Goal: Task Accomplishment & Management: Complete application form

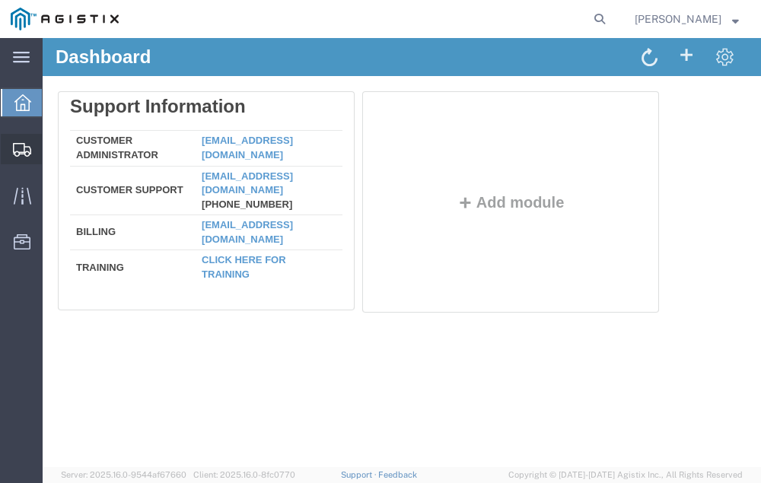
click at [0, 0] on span "Shipment Manager" at bounding box center [0, 0] width 0 height 0
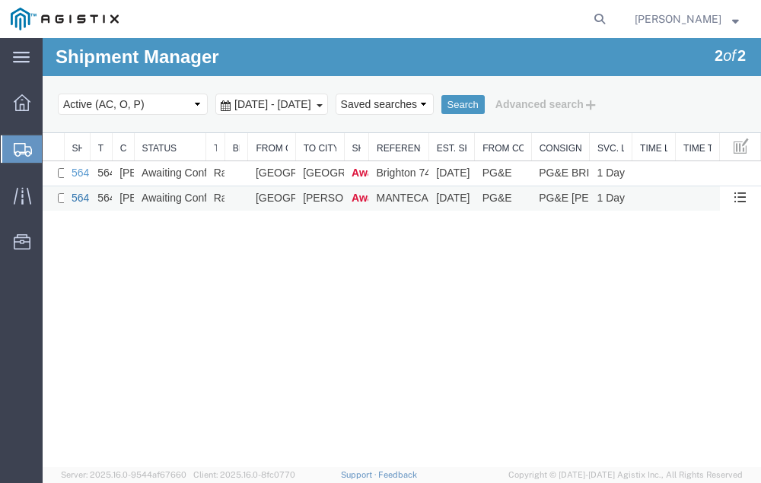
click at [81, 198] on link "56477921" at bounding box center [95, 198] width 47 height 12
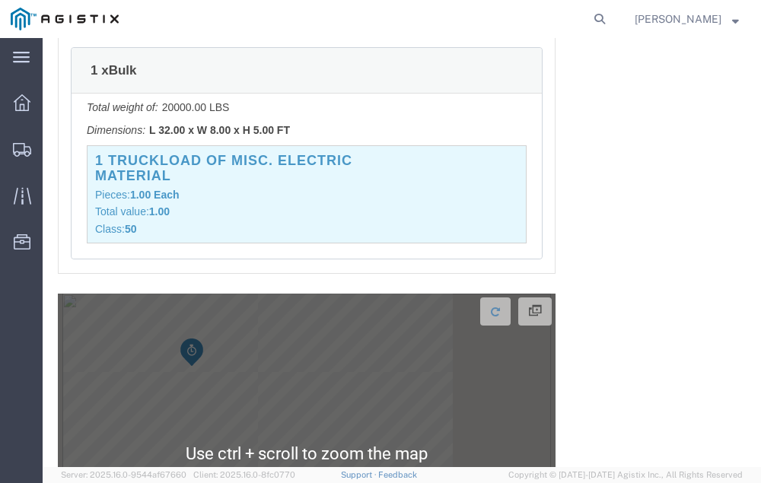
scroll to position [1727, 0]
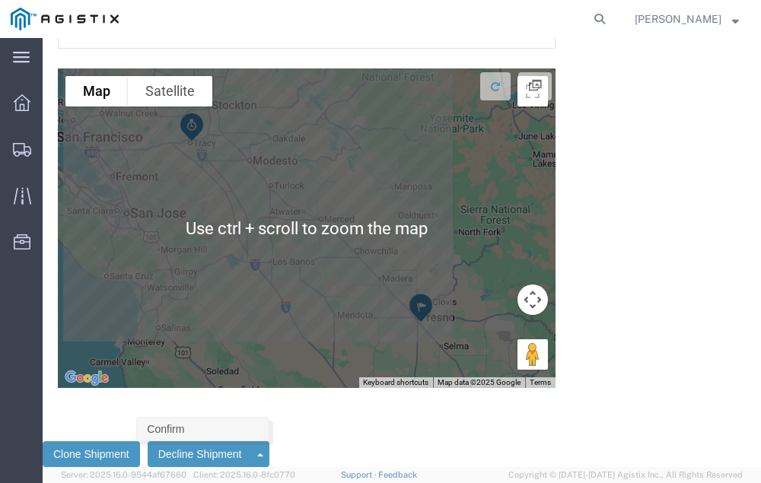
click link "Confirm"
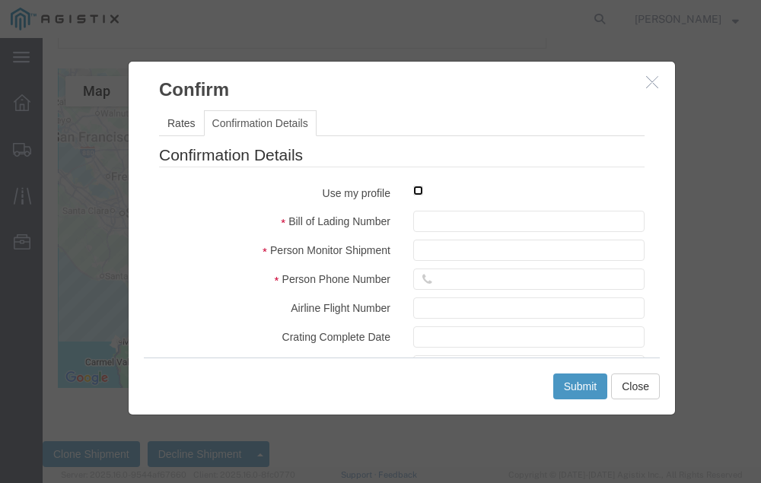
click input "checkbox"
checkbox input "true"
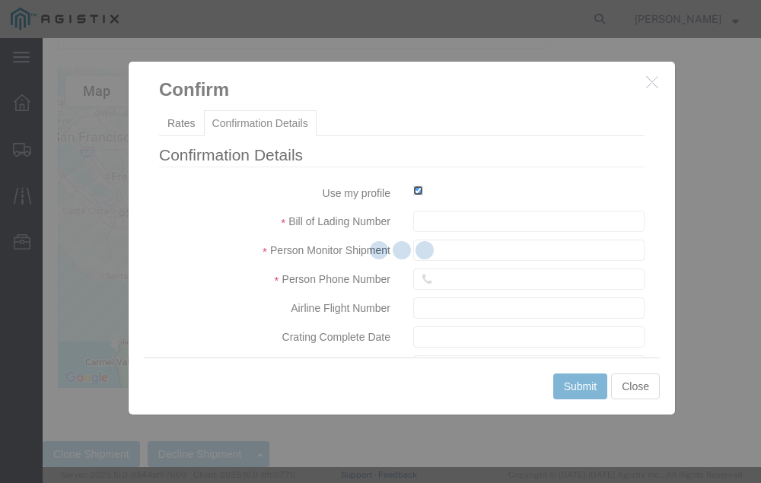
type input "[PERSON_NAME]"
type input "[PHONE_NUMBER]"
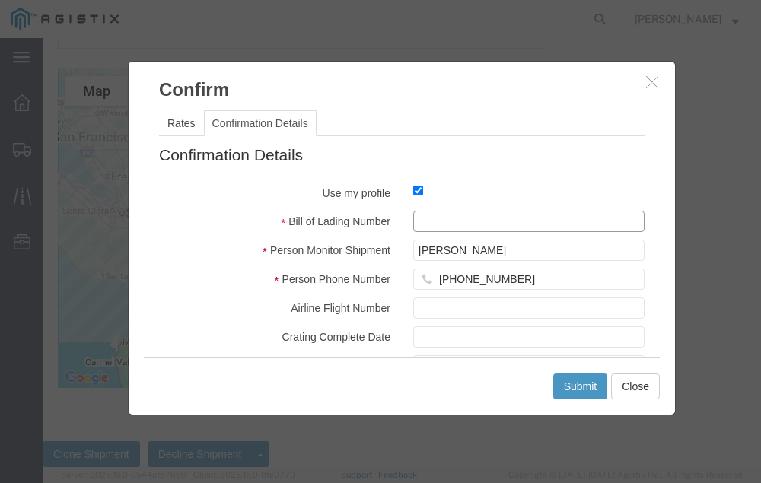
click input "text"
type input "56477921"
click button "Submit"
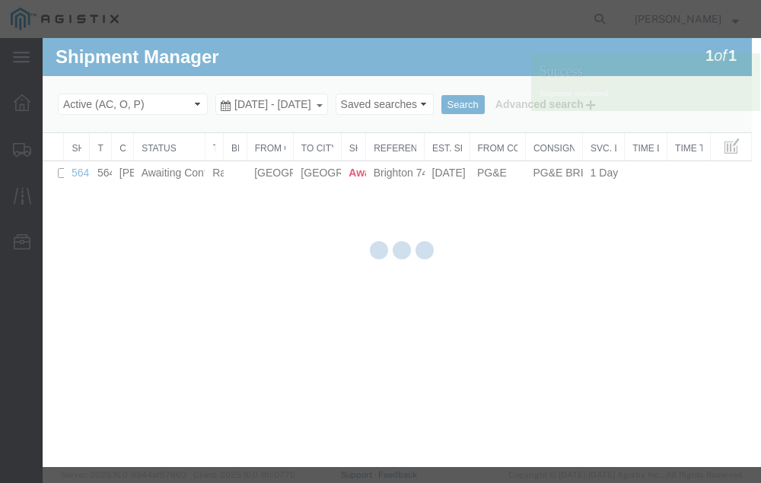
scroll to position [0, 0]
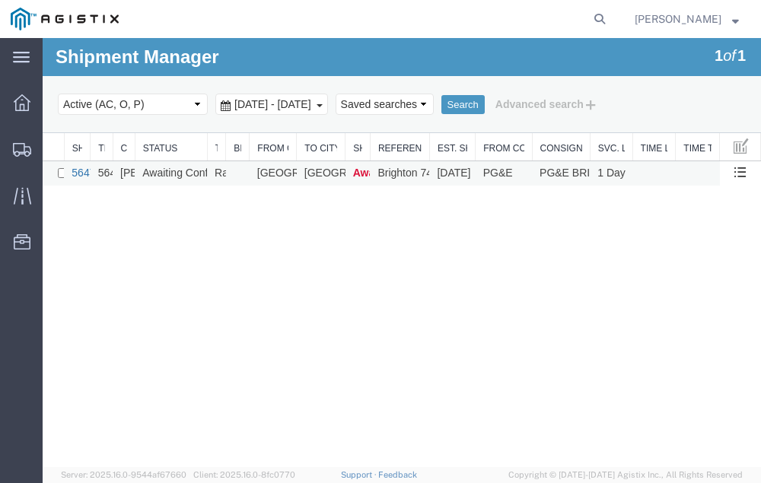
click at [80, 176] on link "56478148" at bounding box center [95, 173] width 47 height 12
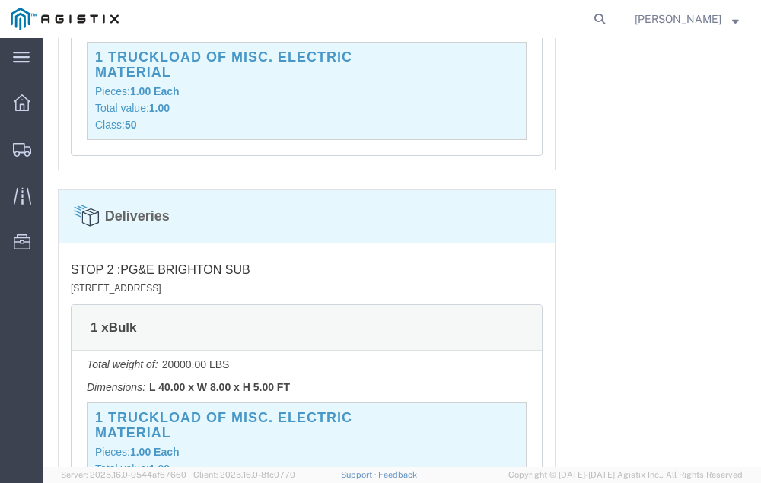
scroll to position [1727, 0]
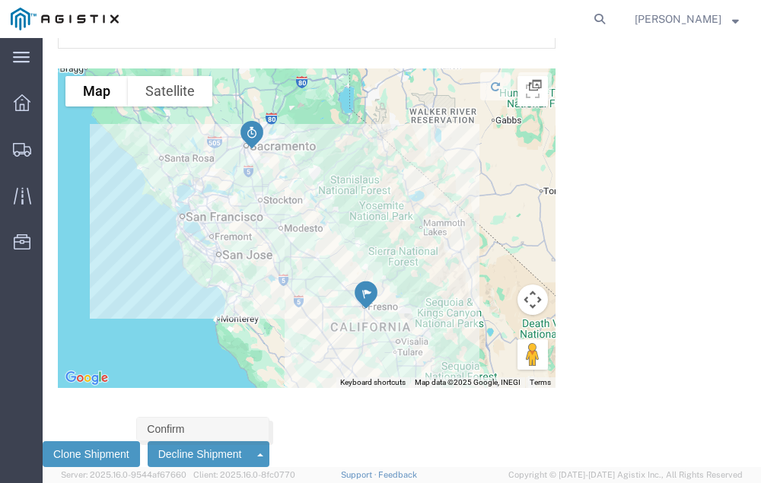
click link "Confirm"
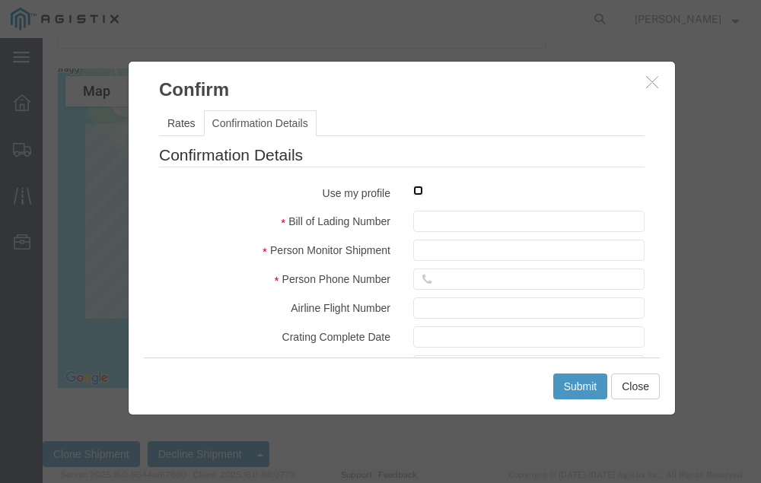
click input "checkbox"
checkbox input "true"
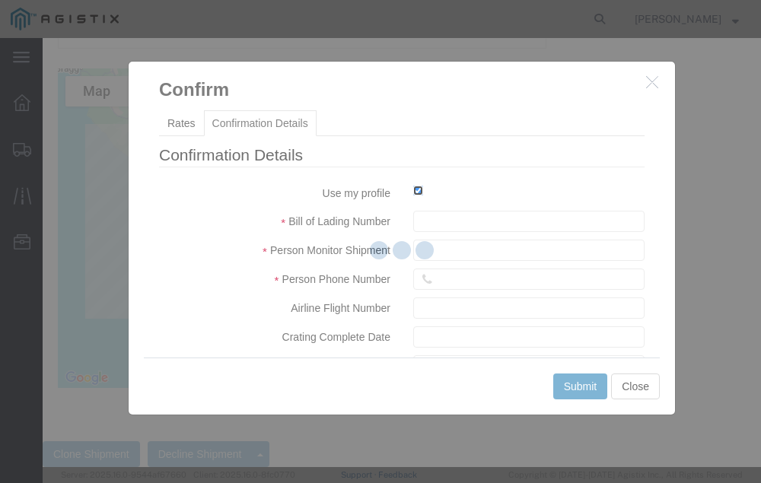
type input "[PERSON_NAME]"
type input "[PHONE_NUMBER]"
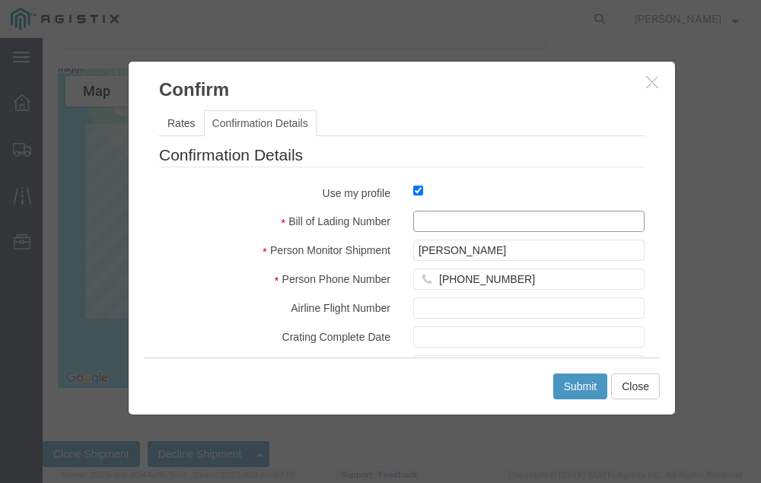
click input "text"
type input "56478148"
click button "Submit"
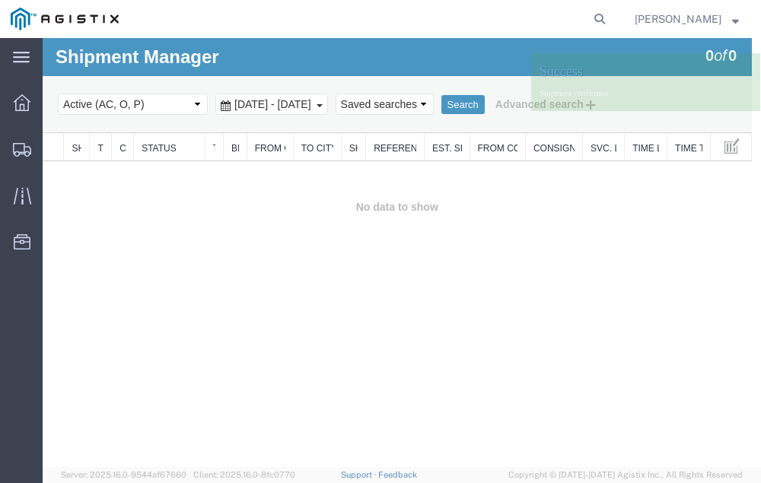
scroll to position [0, 0]
